Goal: Task Accomplishment & Management: Complete application form

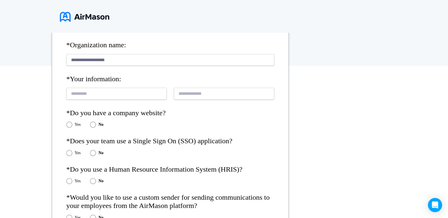
type input "**********"
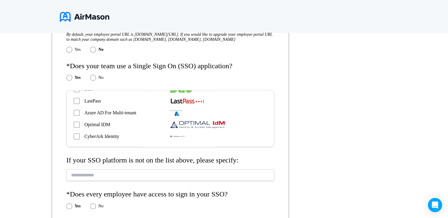
scroll to position [119, 0]
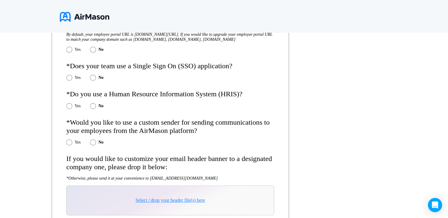
click at [72, 109] on div "Yes" at bounding box center [73, 106] width 14 height 6
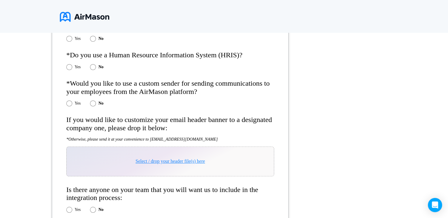
scroll to position [266, 0]
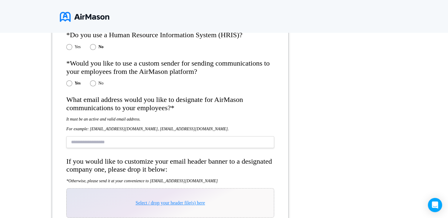
click at [102, 148] on input "text" at bounding box center [170, 142] width 208 height 12
click at [212, 120] on div "What email address would you like to designate for AirMason communications to y…" at bounding box center [170, 127] width 208 height 62
click at [215, 148] on input "text" at bounding box center [170, 142] width 208 height 12
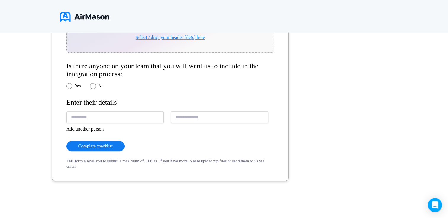
scroll to position [374, 0]
click at [116, 115] on input "text" at bounding box center [114, 118] width 97 height 12
type input "*"
click at [116, 115] on input "text" at bounding box center [114, 118] width 97 height 12
type input "*"
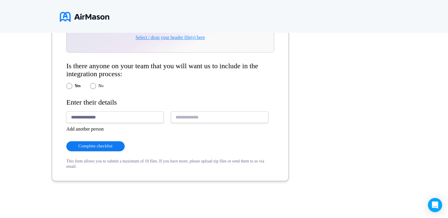
type input "**********"
click at [104, 144] on button "Complete checklist" at bounding box center [95, 146] width 58 height 10
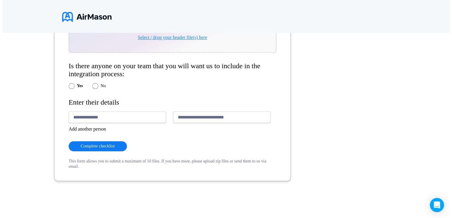
scroll to position [0, 0]
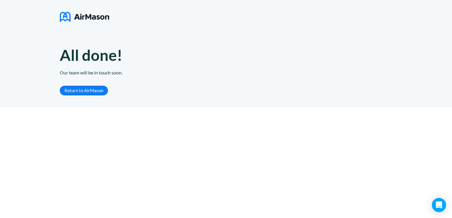
click at [92, 93] on link "Return to AirMason" at bounding box center [84, 91] width 48 height 10
